Goal: Transaction & Acquisition: Purchase product/service

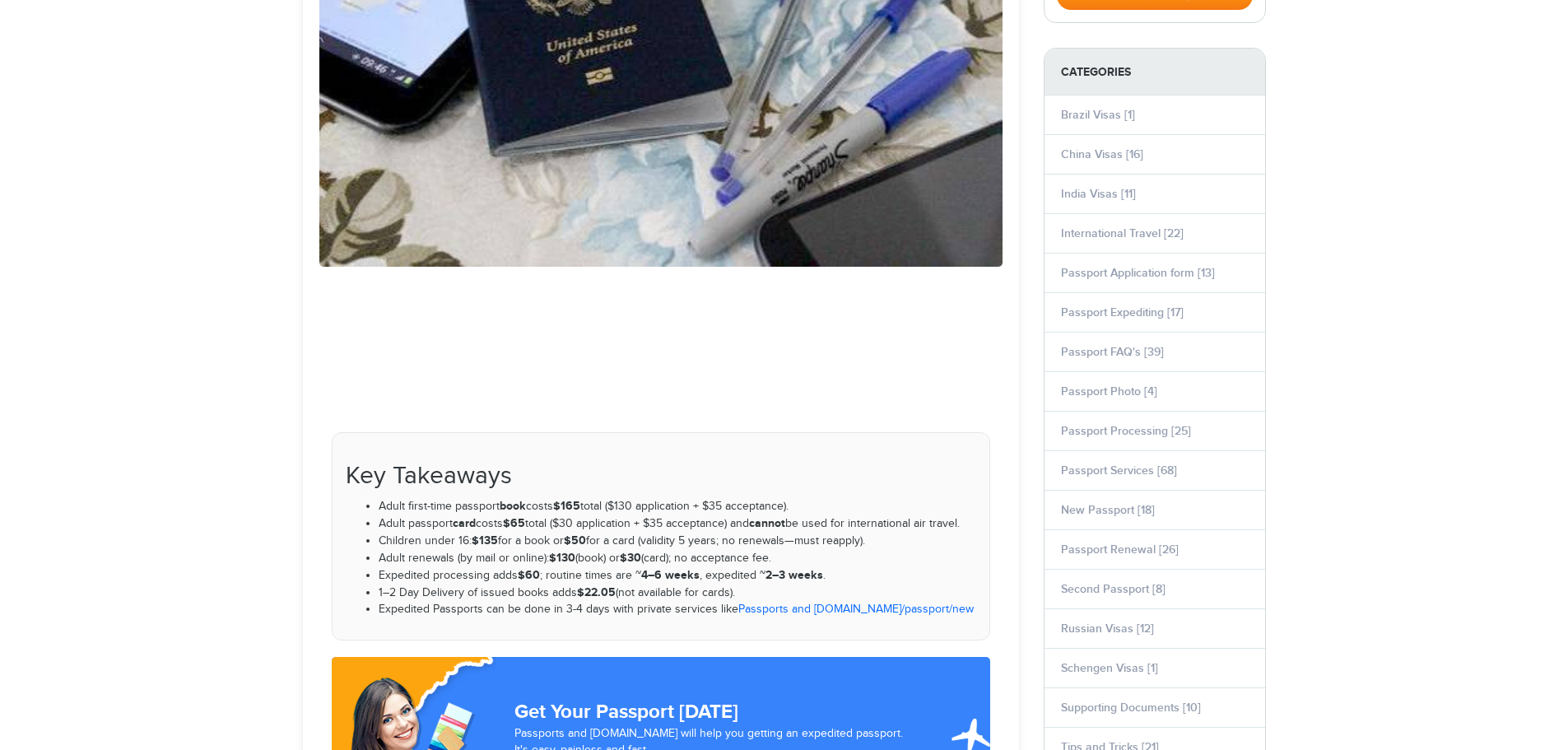
scroll to position [494, 0]
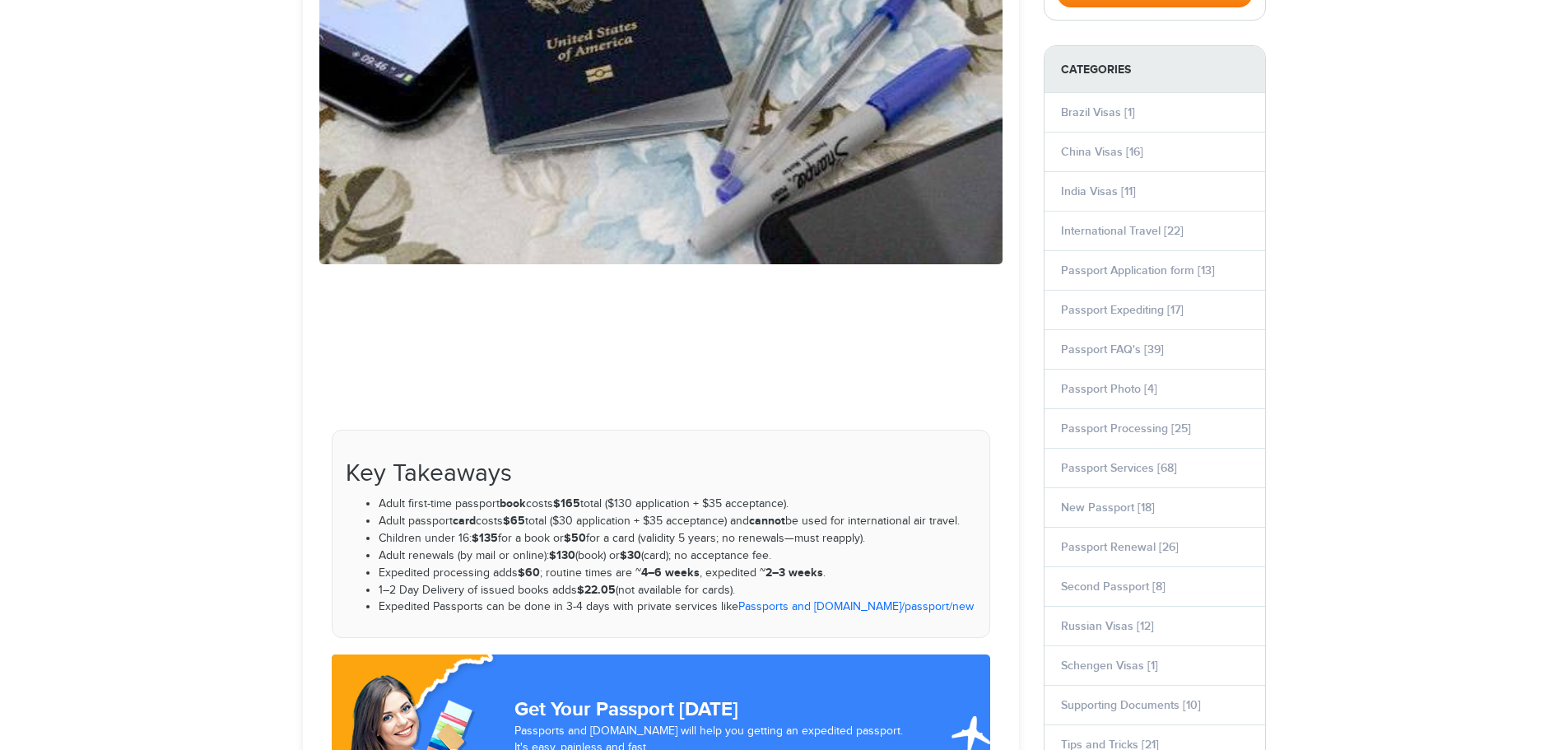
select select "**********"
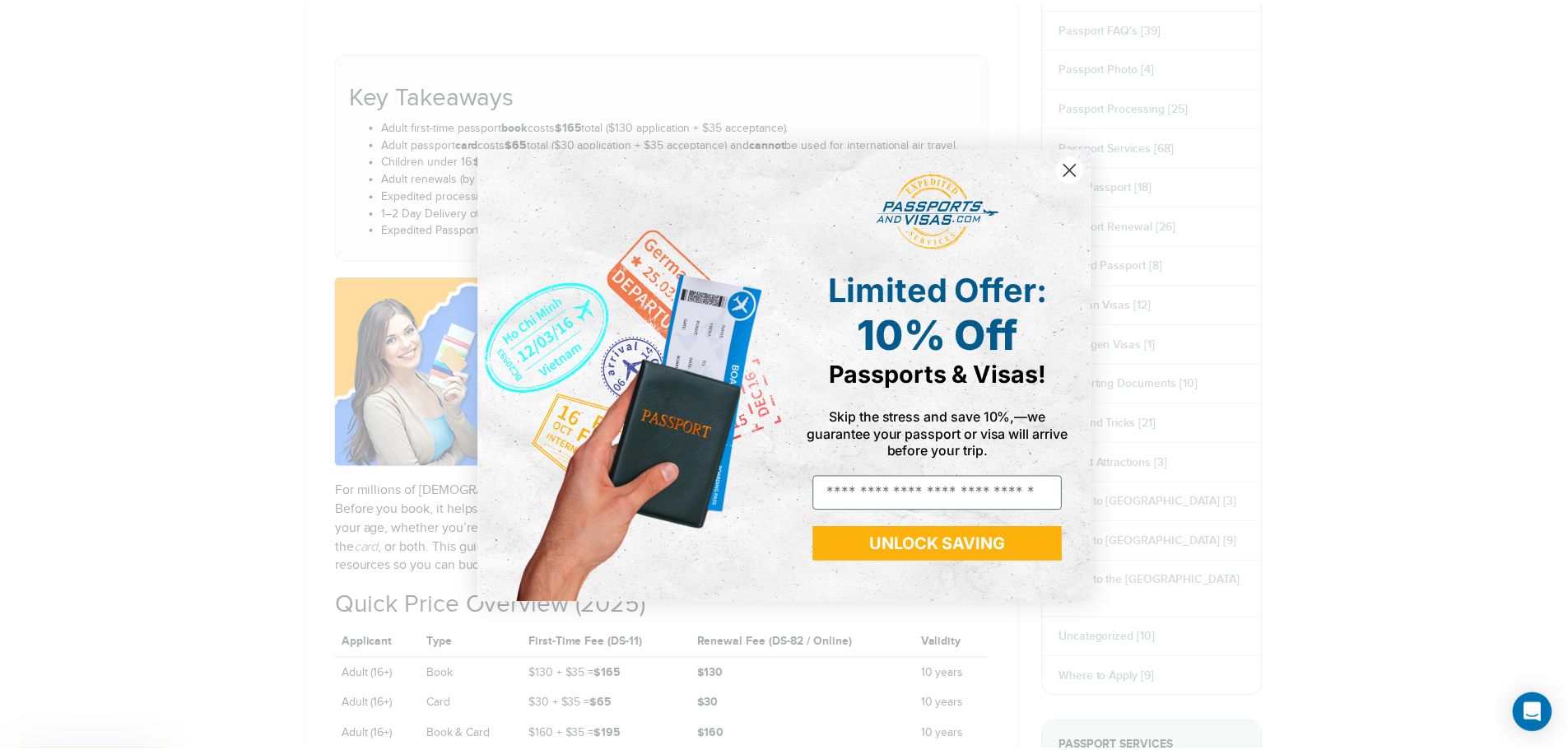
scroll to position [906, 0]
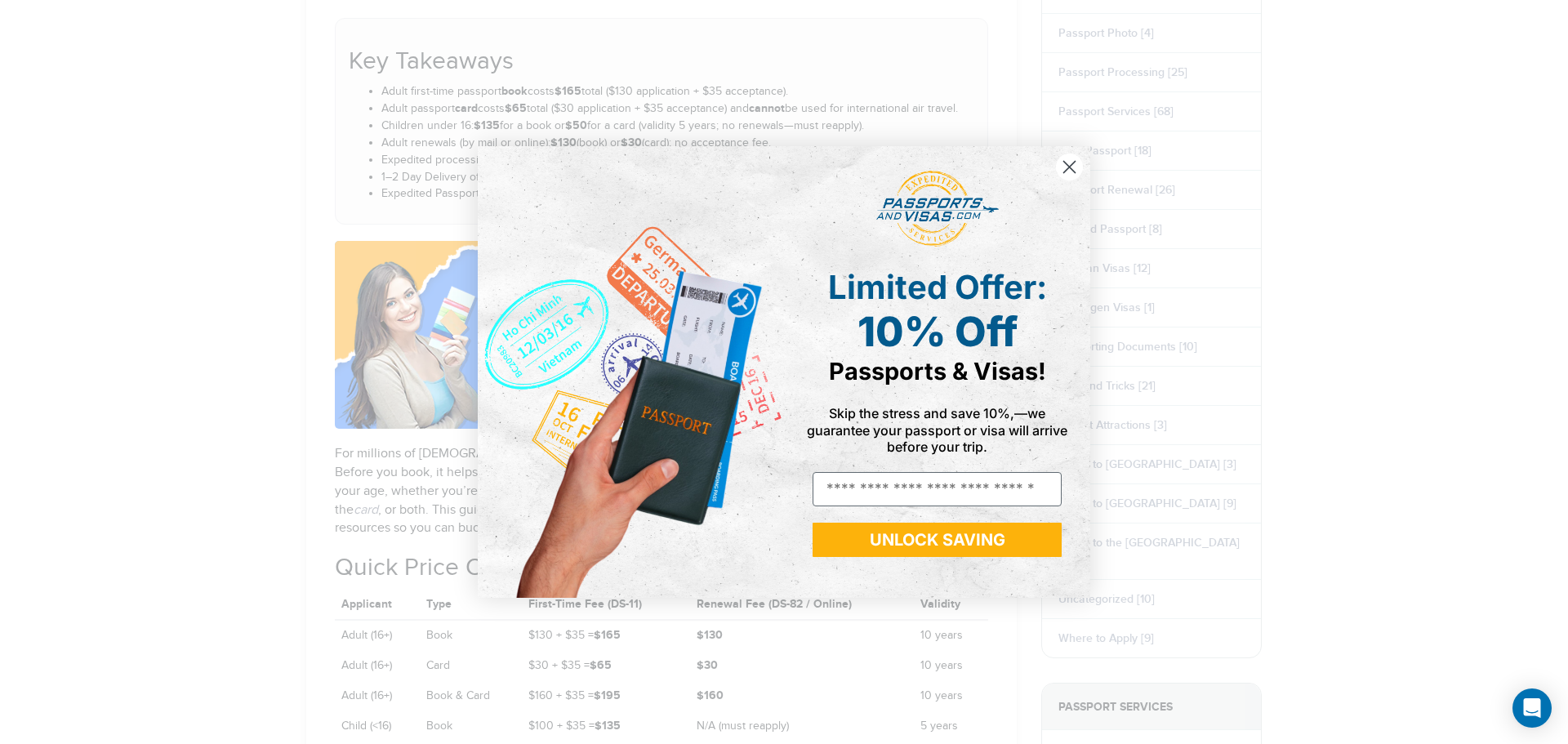
click at [1064, 170] on circle "Close dialog" at bounding box center [1070, 167] width 27 height 27
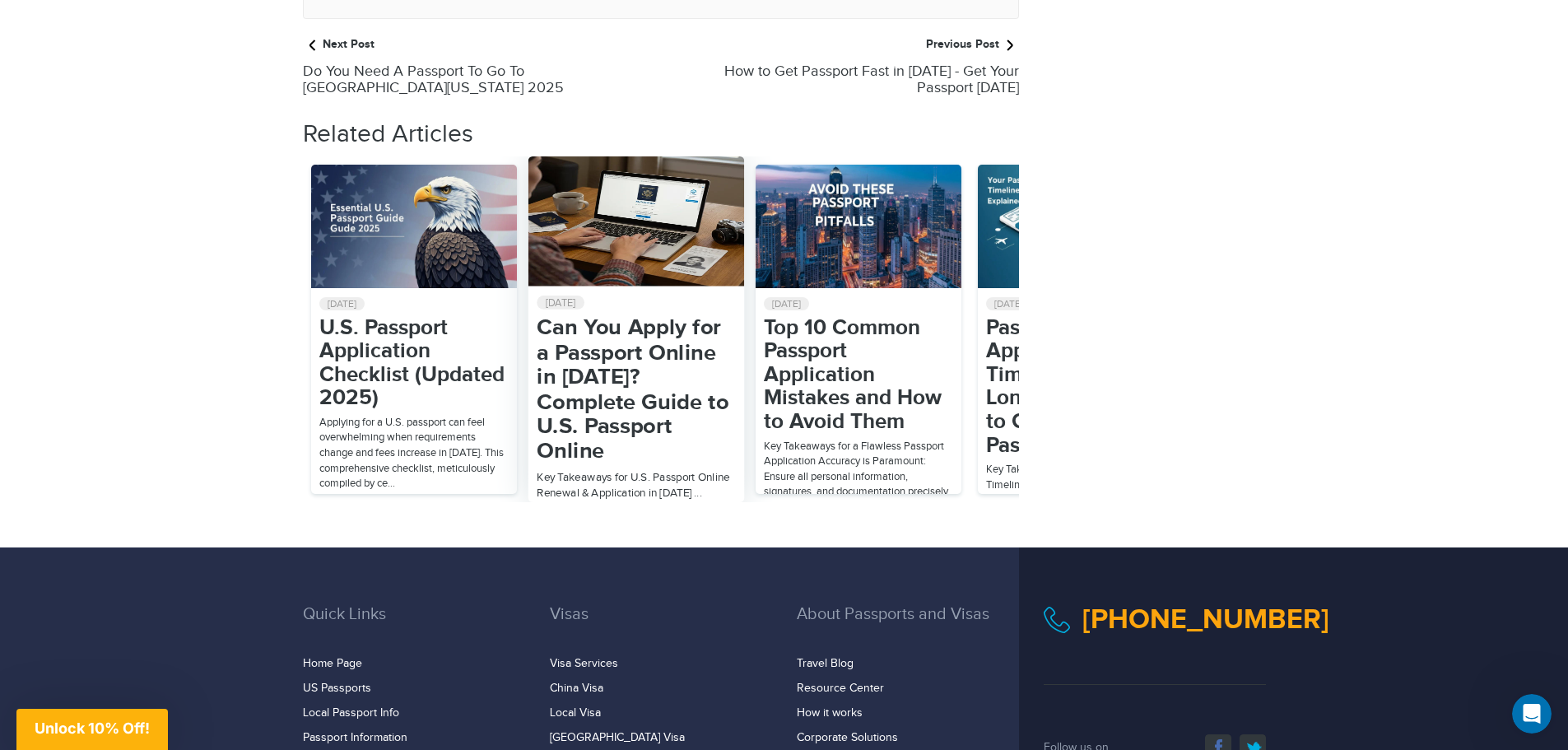
scroll to position [4366, 0]
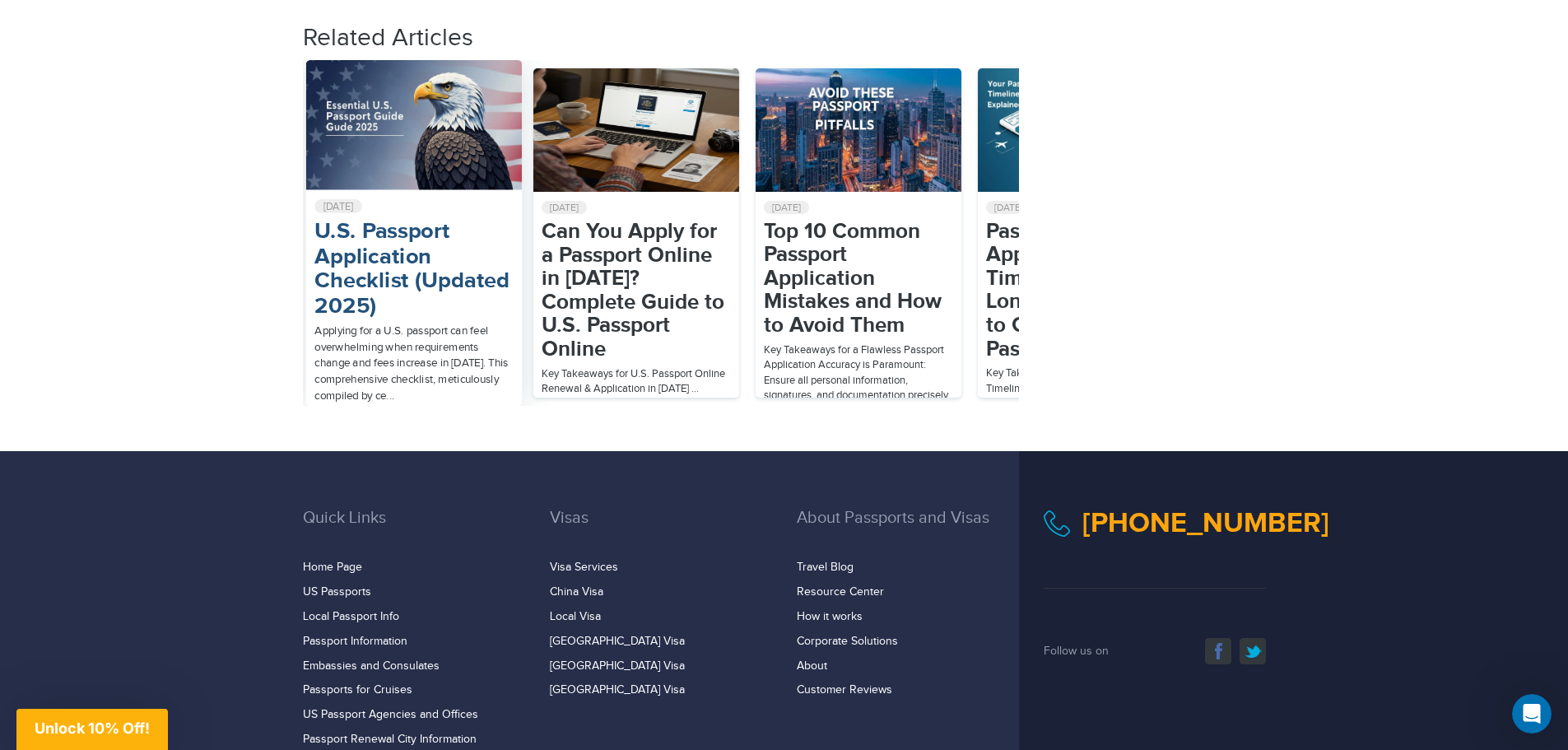
click at [434, 220] on h2 "U.S. Passport Application Checklist (Updated 2025)" at bounding box center [413, 269] width 199 height 99
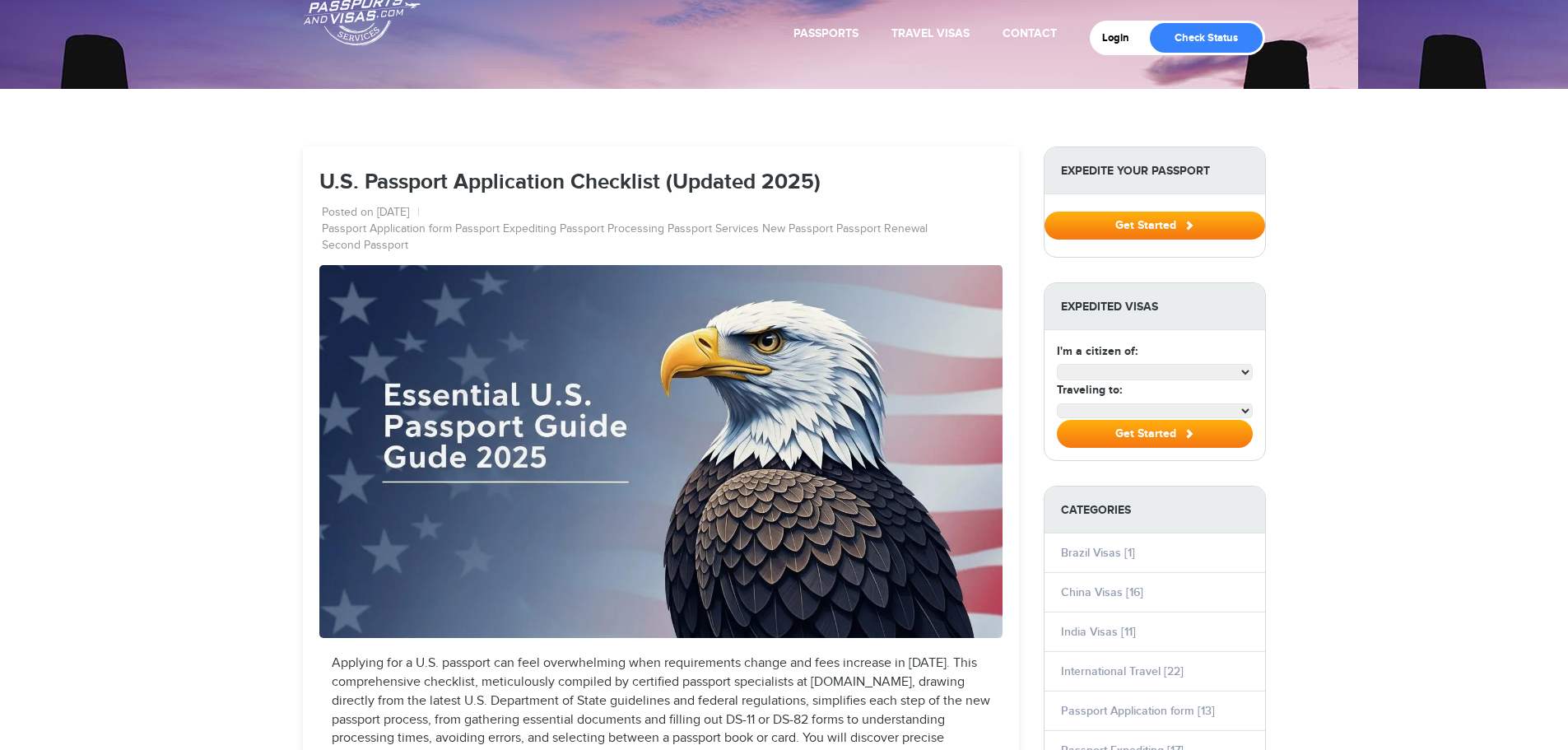
scroll to position [112, 0]
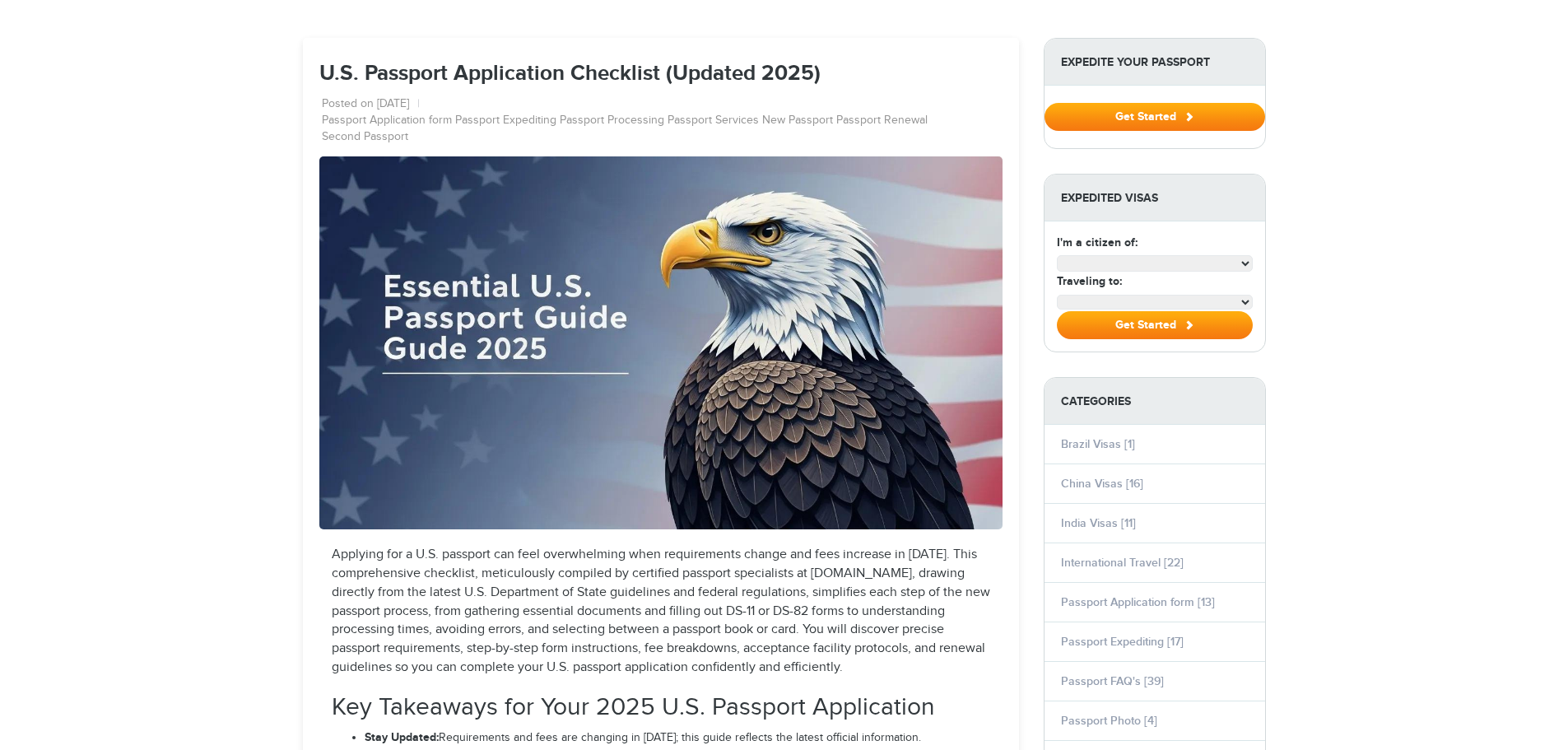
select select "**********"
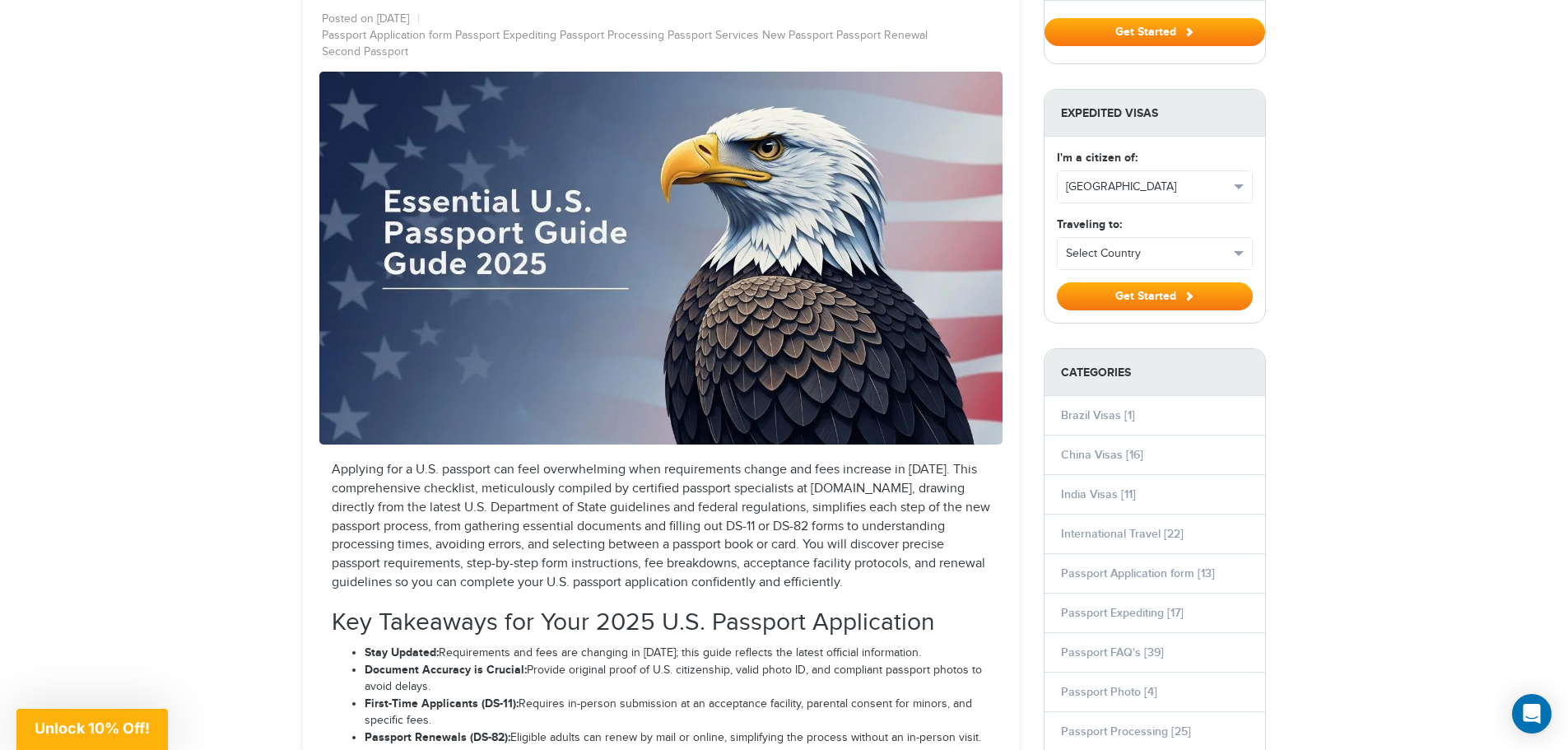
scroll to position [0, 0]
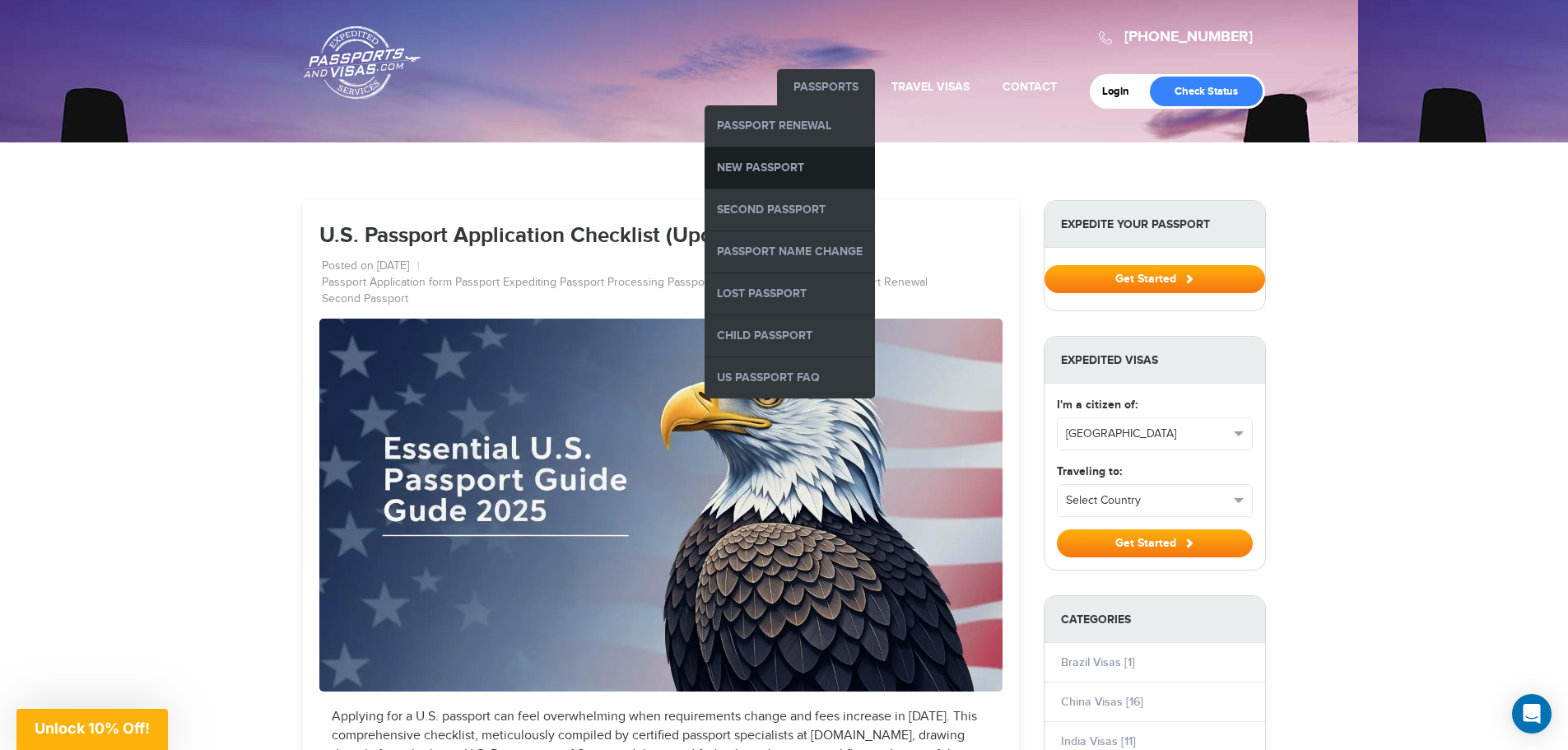
click at [792, 167] on link "New Passport" at bounding box center [790, 168] width 171 height 41
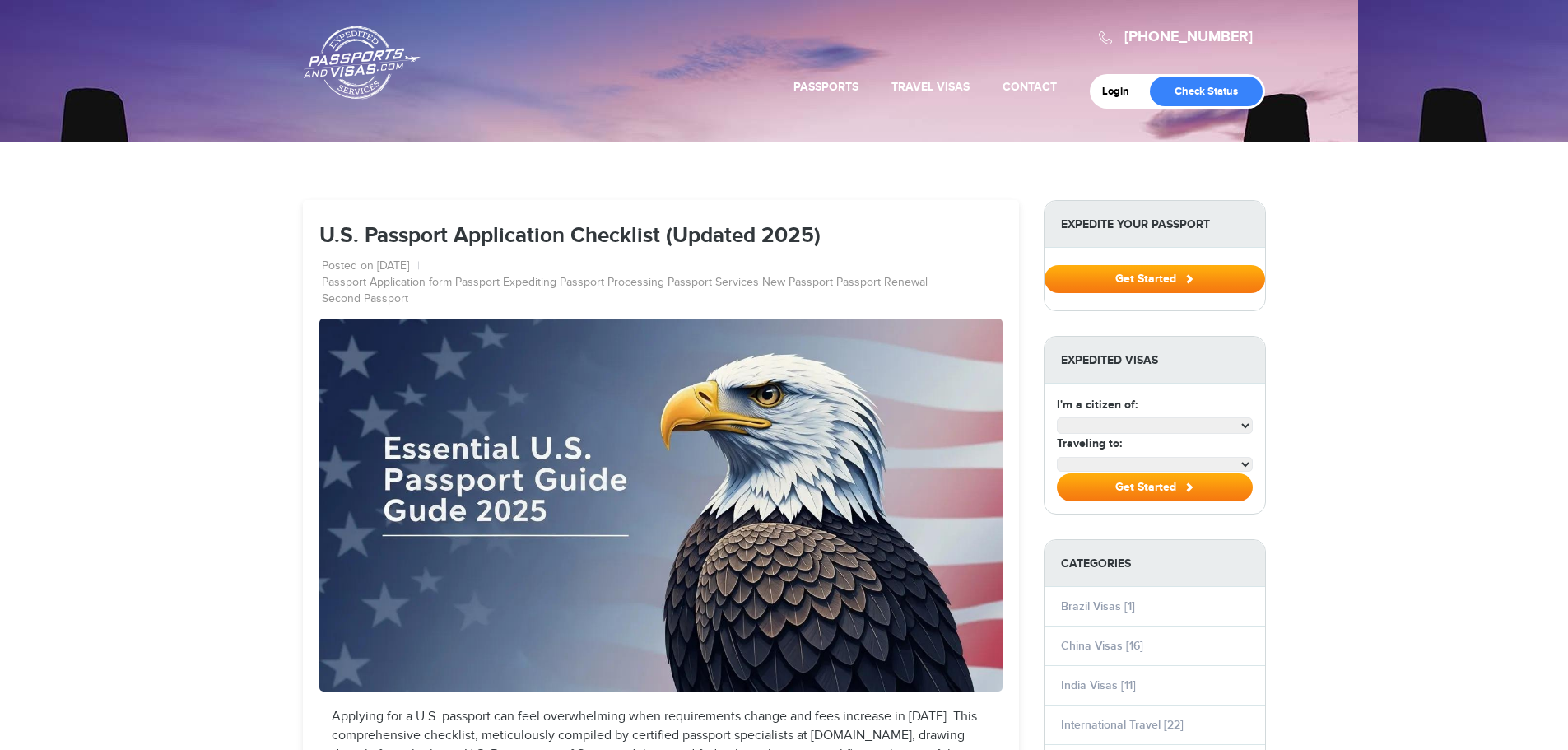
select select "**********"
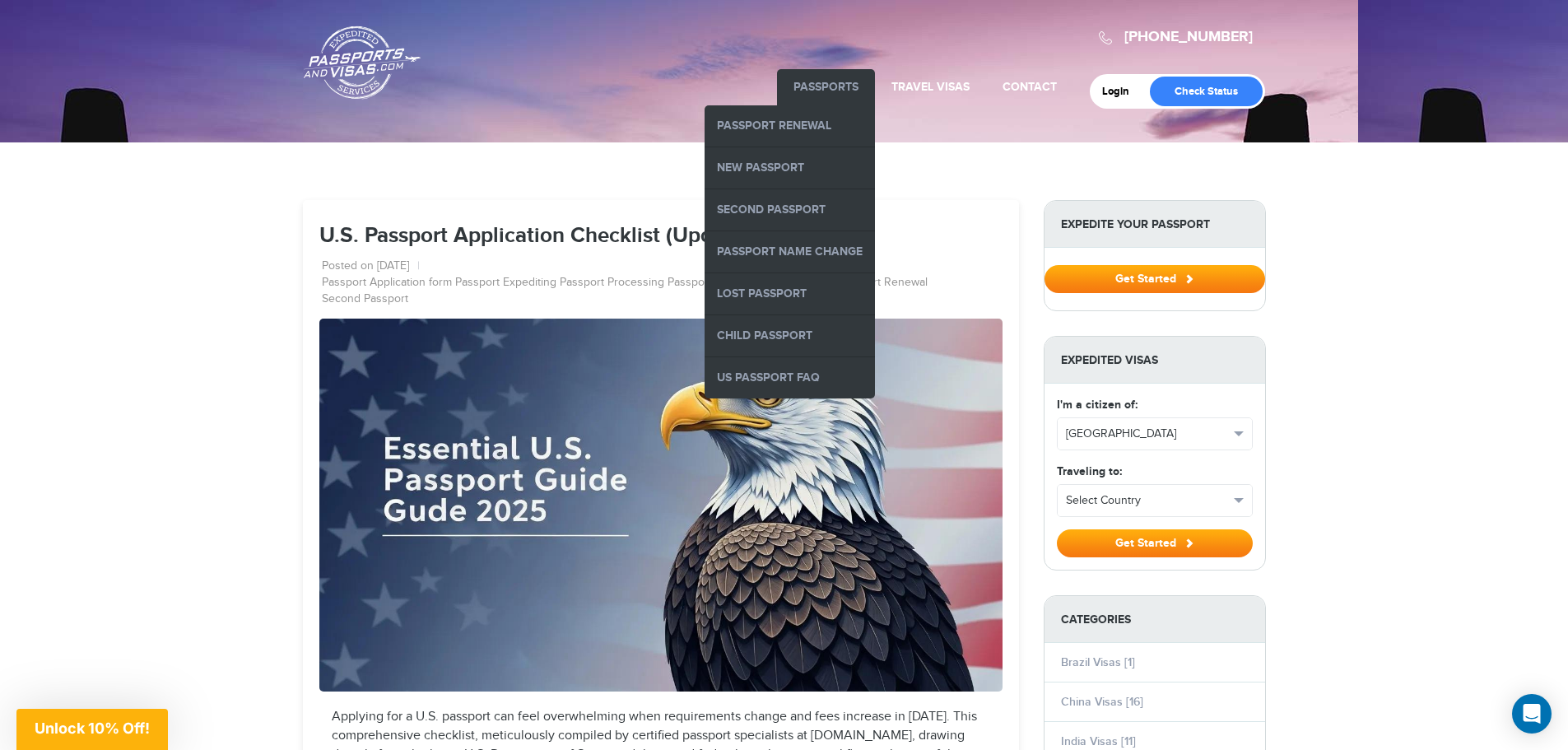
click at [827, 82] on link "Passports" at bounding box center [826, 86] width 65 height 14
click at [764, 330] on link "Child Passport" at bounding box center [790, 336] width 171 height 41
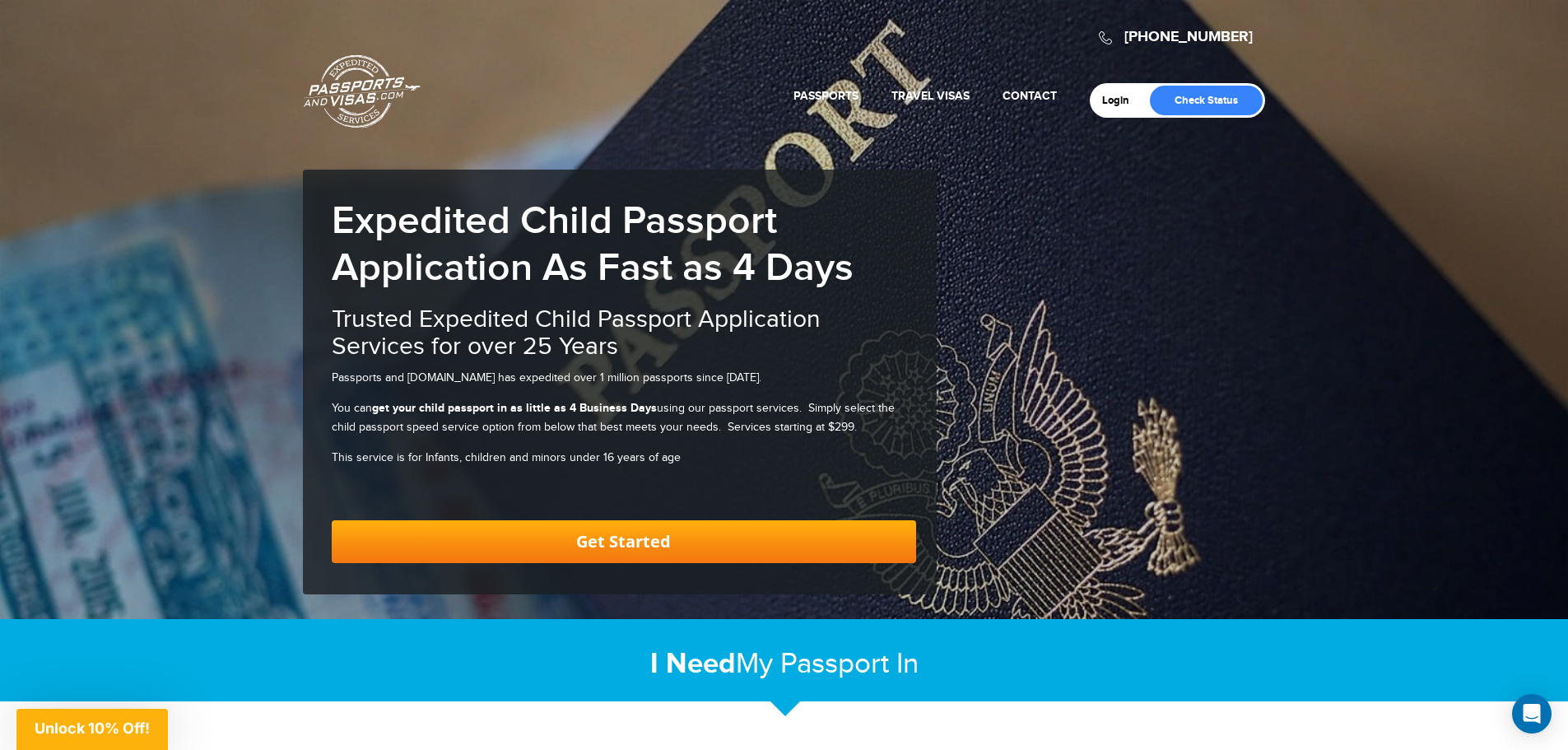
click at [561, 540] on link "Get Started" at bounding box center [624, 542] width 585 height 43
click at [638, 540] on link "Get Started" at bounding box center [624, 542] width 585 height 43
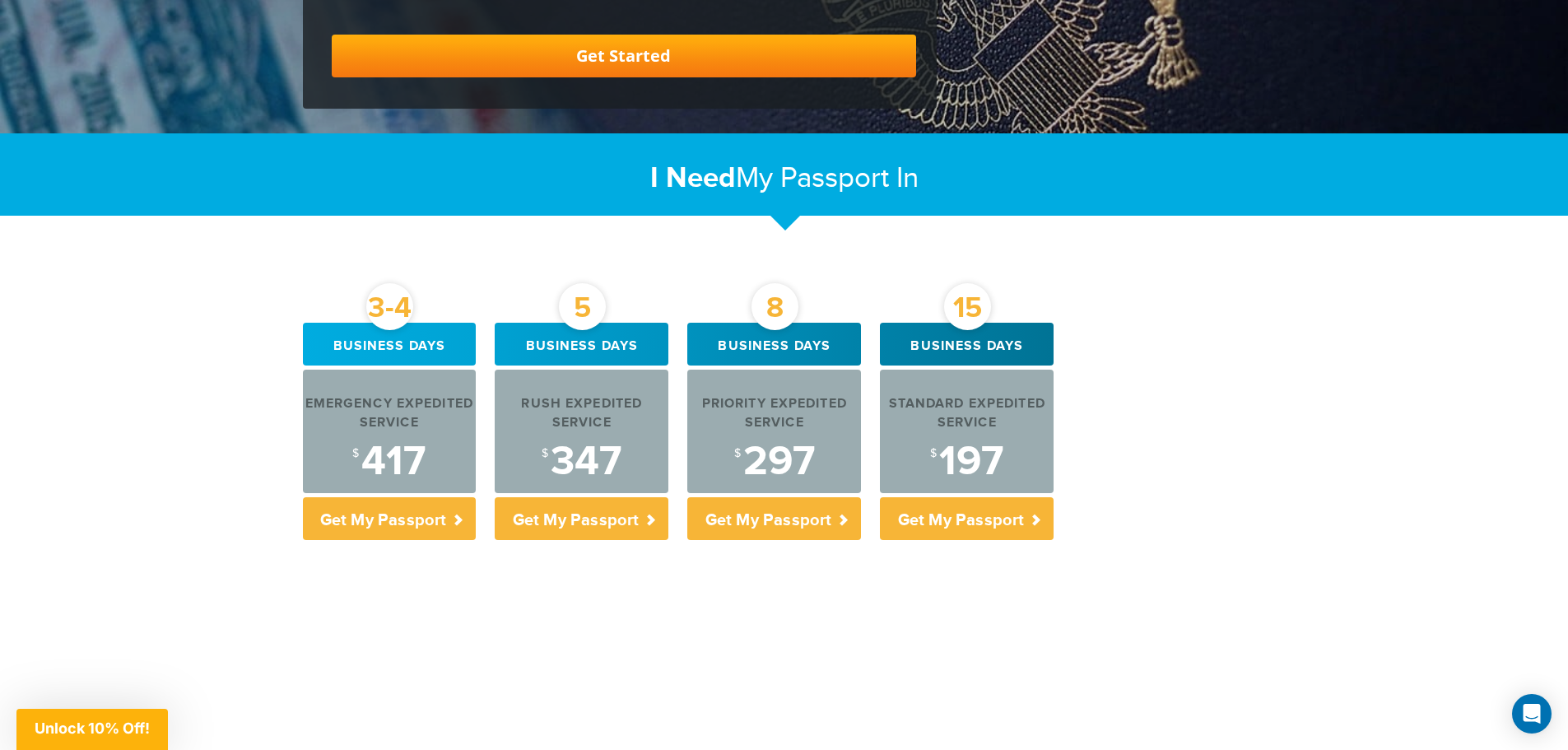
scroll to position [496, 0]
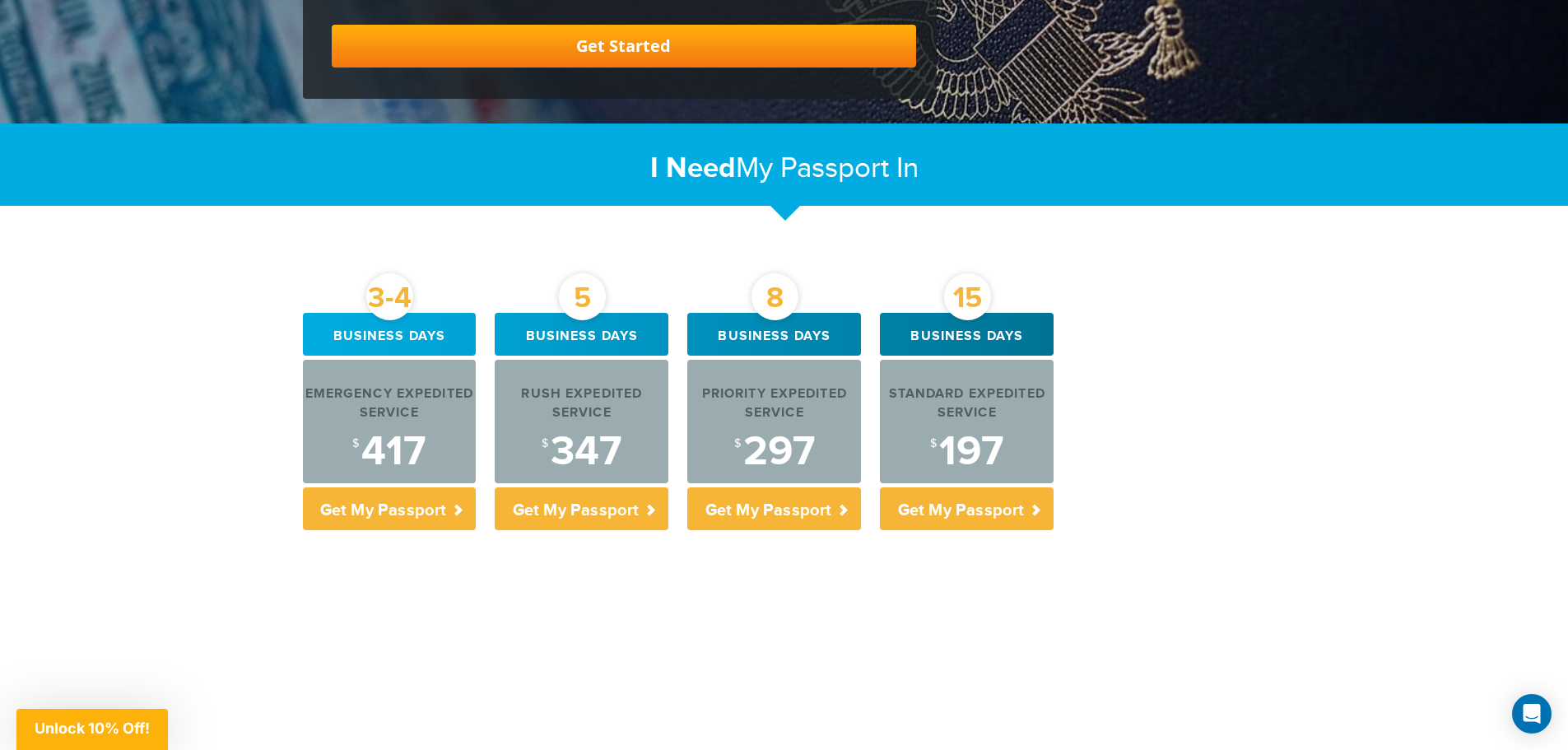
click at [584, 43] on link "Get Started" at bounding box center [624, 46] width 585 height 43
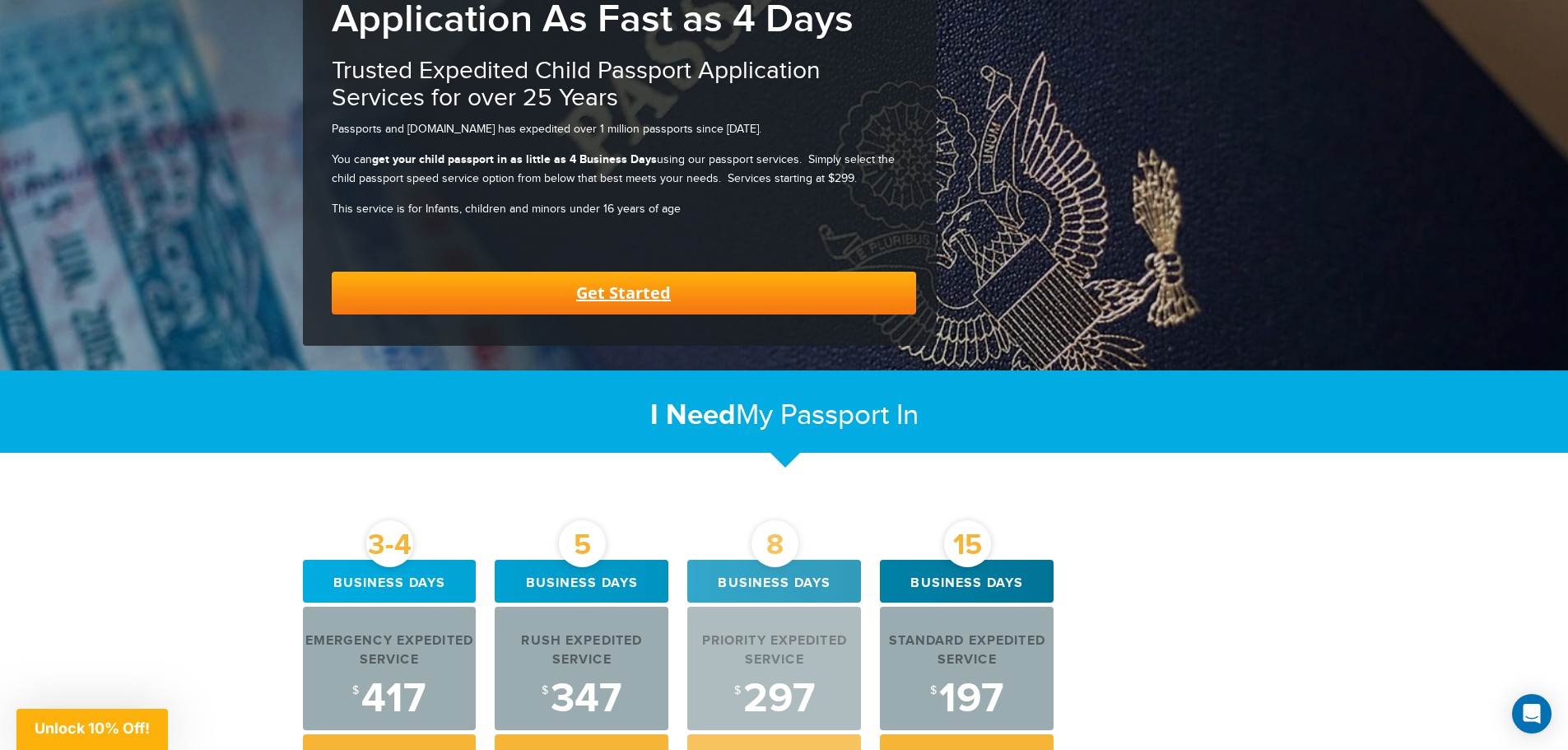
scroll to position [0, 0]
